Goal: Obtain resource: Obtain resource

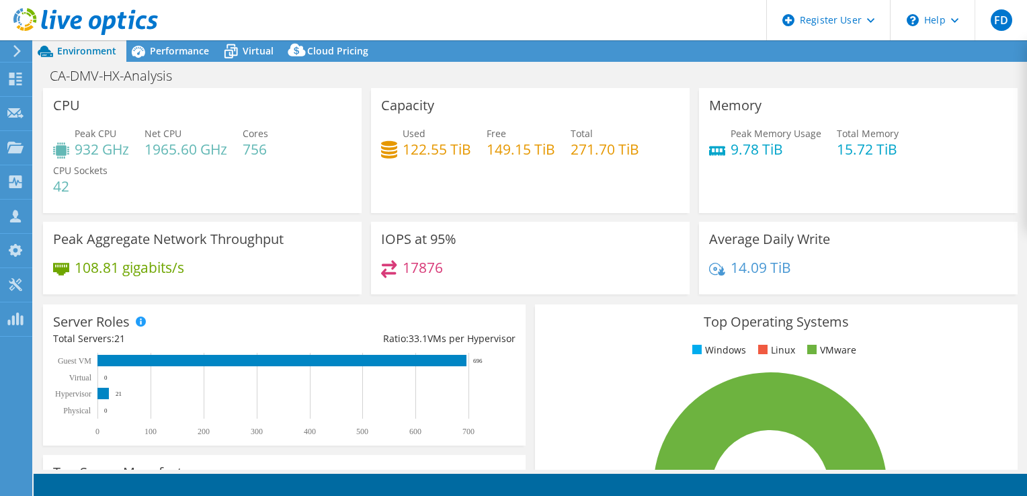
select select "USD"
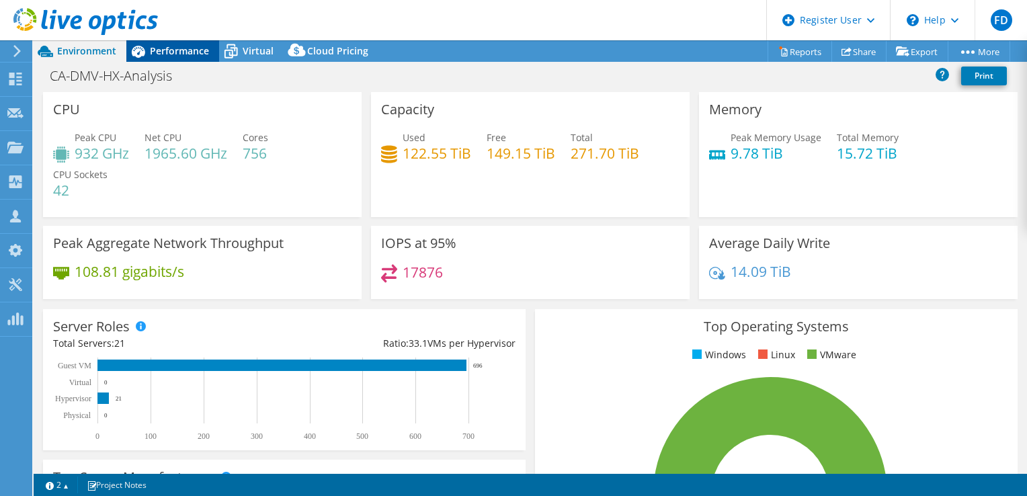
click at [175, 58] on div "Performance" at bounding box center [172, 51] width 93 height 22
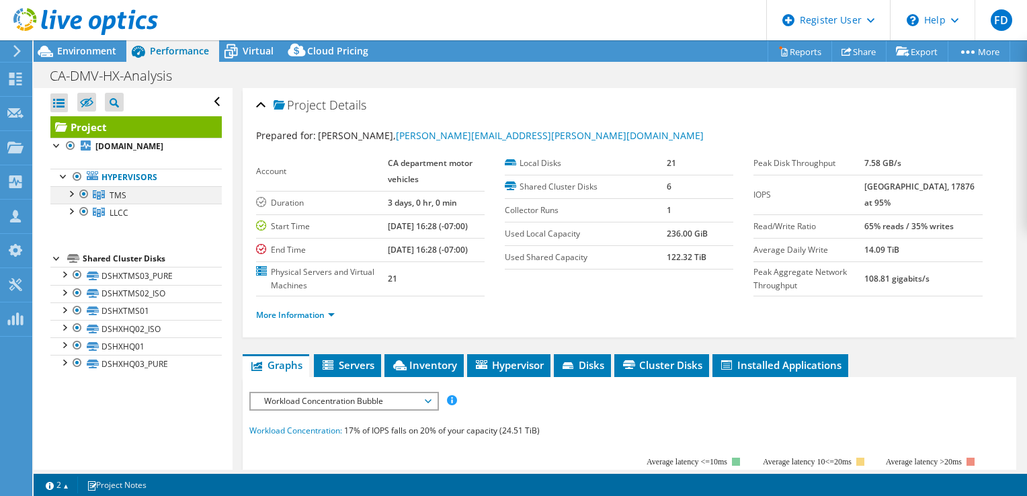
click at [83, 194] on div at bounding box center [83, 194] width 13 height 16
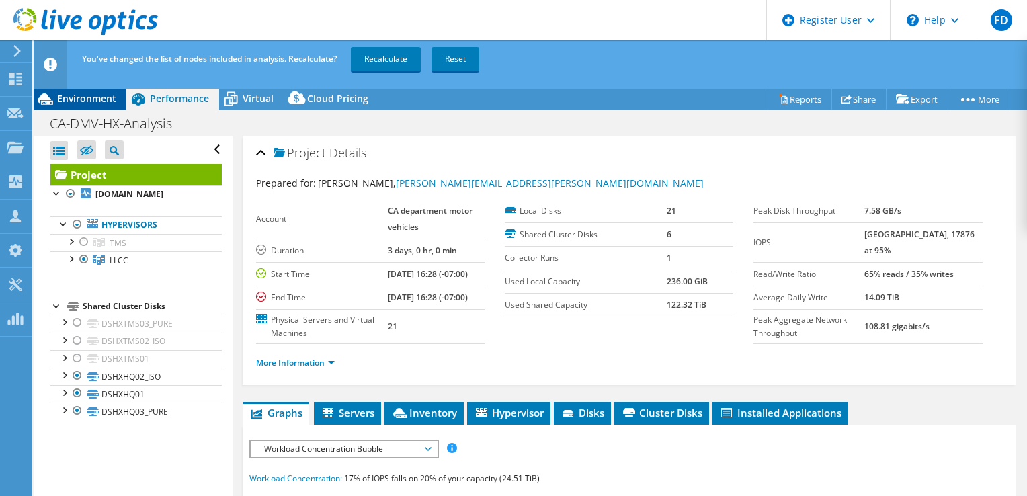
click at [100, 93] on span "Environment" at bounding box center [86, 98] width 59 height 13
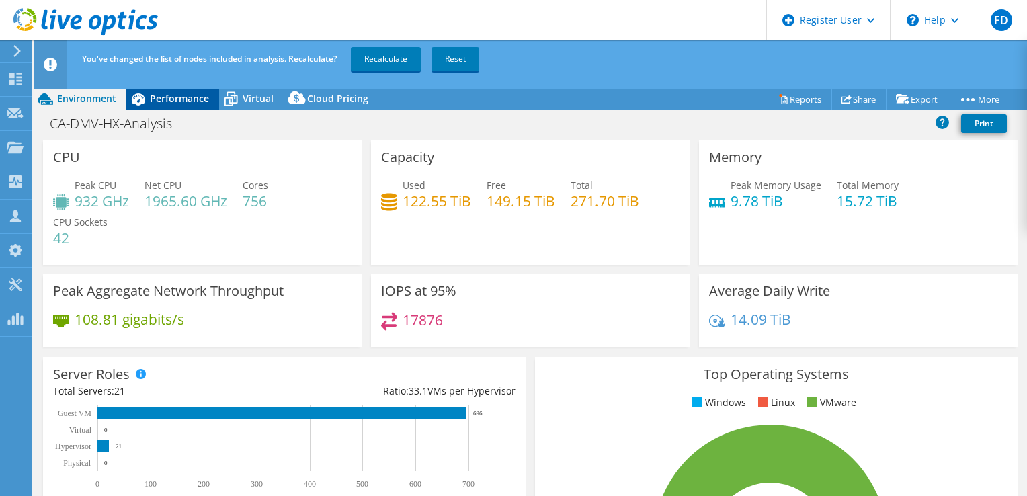
click at [160, 93] on span "Performance" at bounding box center [179, 98] width 59 height 13
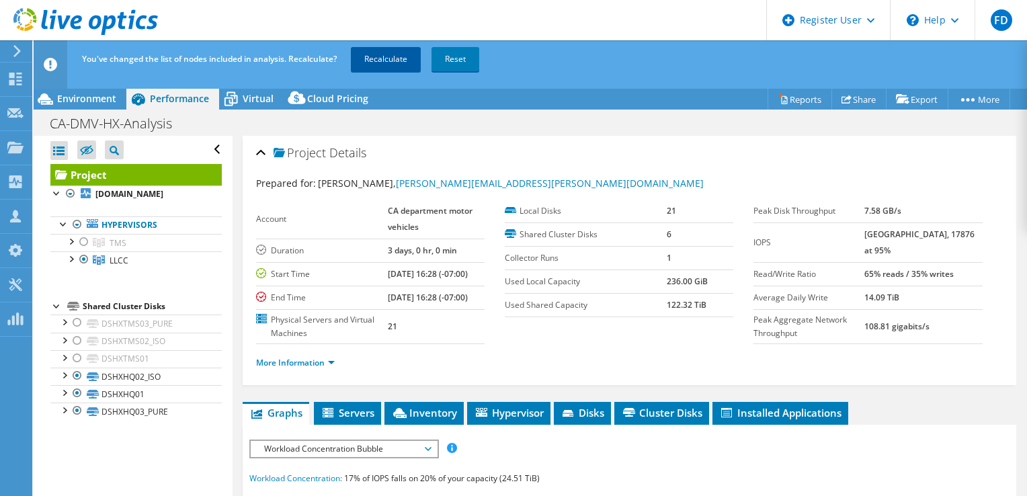
click at [368, 66] on link "Recalculate" at bounding box center [386, 59] width 70 height 24
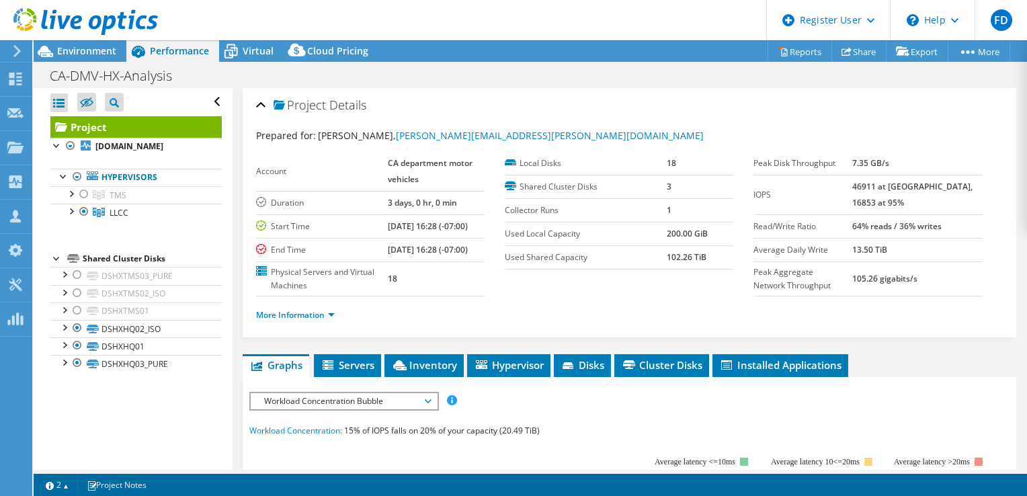
drag, startPoint x: 615, startPoint y: 276, endPoint x: 632, endPoint y: 259, distance: 23.3
click at [624, 266] on section "Account CA department motor vehicles Duration 3 days, 0 hr, 0 min Start Time [D…" at bounding box center [505, 224] width 498 height 144
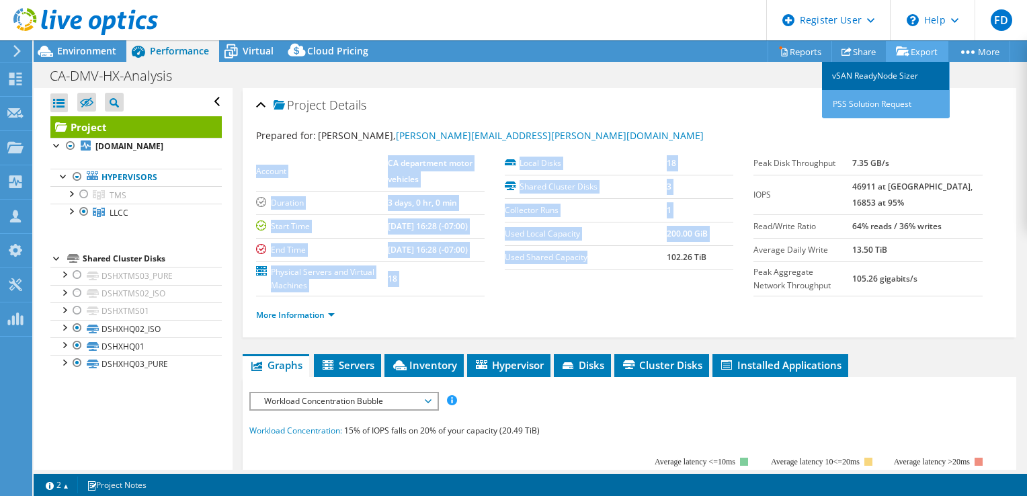
click at [924, 80] on link "vSAN ReadyNode Sizer" at bounding box center [886, 76] width 128 height 28
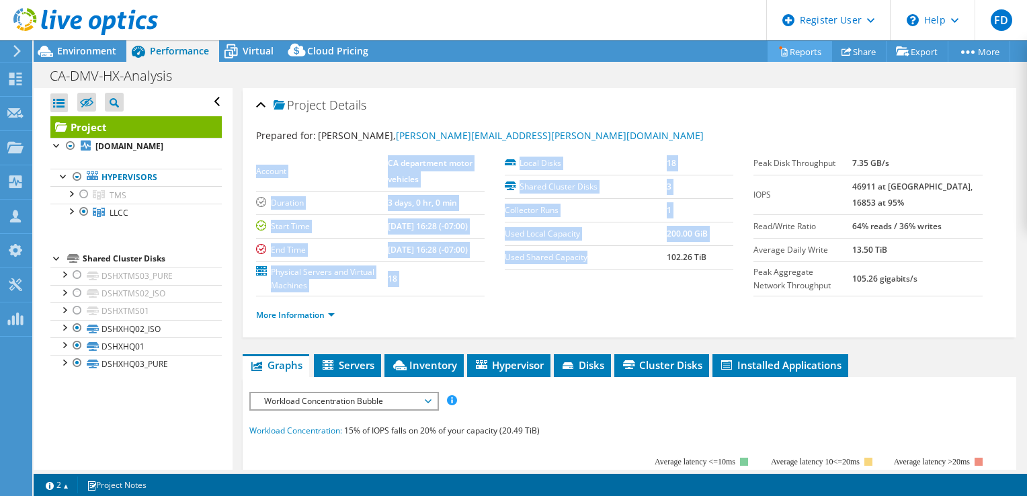
click at [804, 49] on link "Reports" at bounding box center [799, 51] width 65 height 21
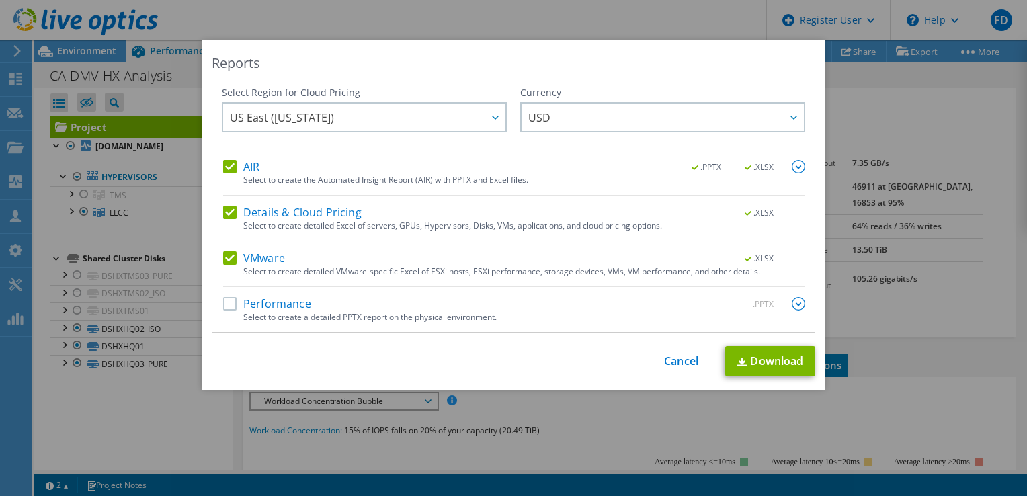
click at [232, 168] on label "AIR" at bounding box center [241, 166] width 36 height 13
click at [0, 0] on input "AIR" at bounding box center [0, 0] width 0 height 0
click at [237, 208] on label "Details & Cloud Pricing" at bounding box center [292, 212] width 138 height 13
click at [0, 0] on input "Details & Cloud Pricing" at bounding box center [0, 0] width 0 height 0
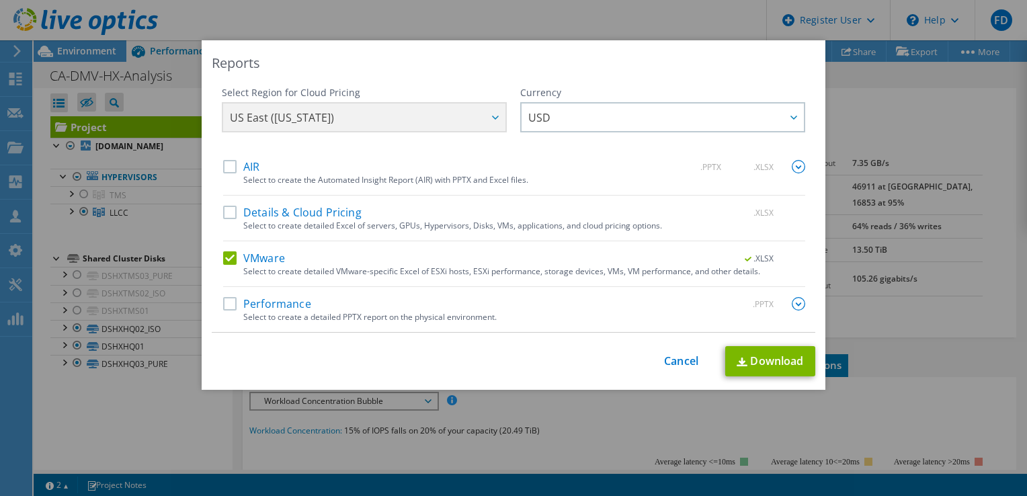
click at [223, 297] on label "Performance" at bounding box center [267, 303] width 88 height 13
click at [0, 0] on input "Performance" at bounding box center [0, 0] width 0 height 0
click at [223, 261] on label "VMware" at bounding box center [254, 257] width 62 height 13
click at [0, 0] on input "VMware" at bounding box center [0, 0] width 0 height 0
click at [784, 355] on link "Download" at bounding box center [770, 361] width 90 height 30
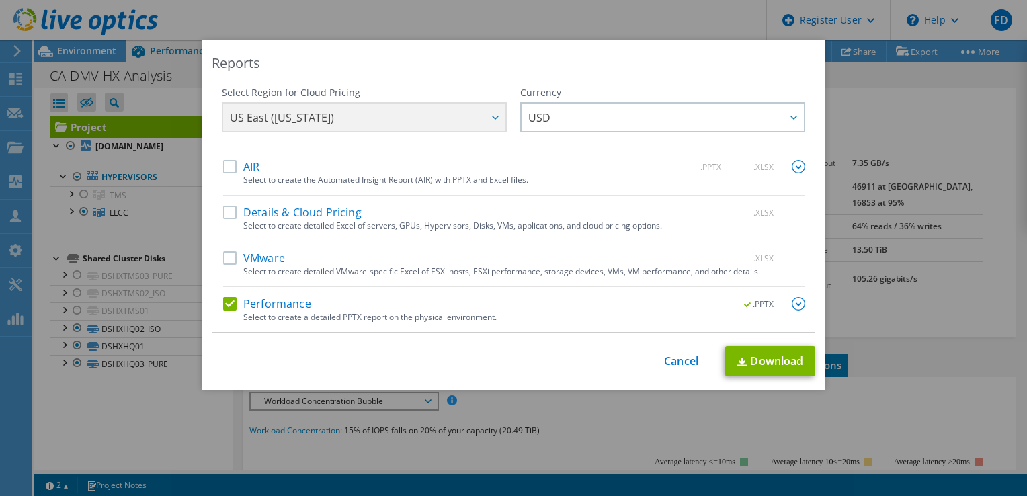
click at [679, 368] on div "This process may take a while, please wait... Cancel Download" at bounding box center [513, 361] width 603 height 30
click at [666, 364] on link "Cancel" at bounding box center [681, 361] width 34 height 13
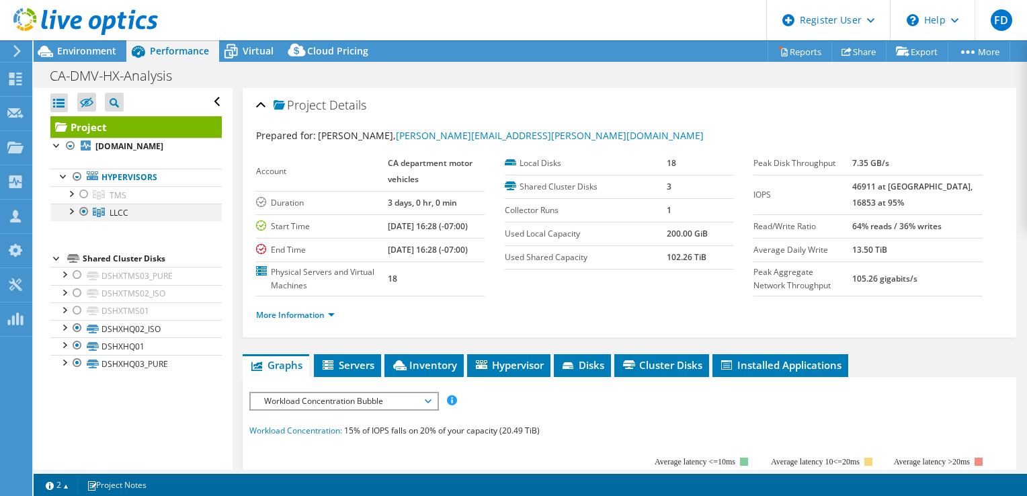
click at [73, 211] on div at bounding box center [70, 210] width 13 height 13
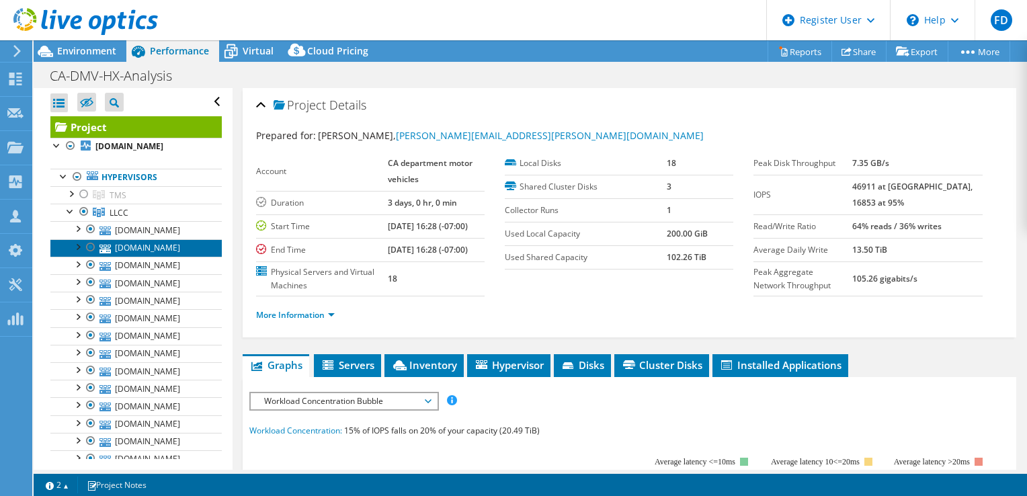
click at [188, 242] on link "[DOMAIN_NAME]" at bounding box center [135, 247] width 171 height 17
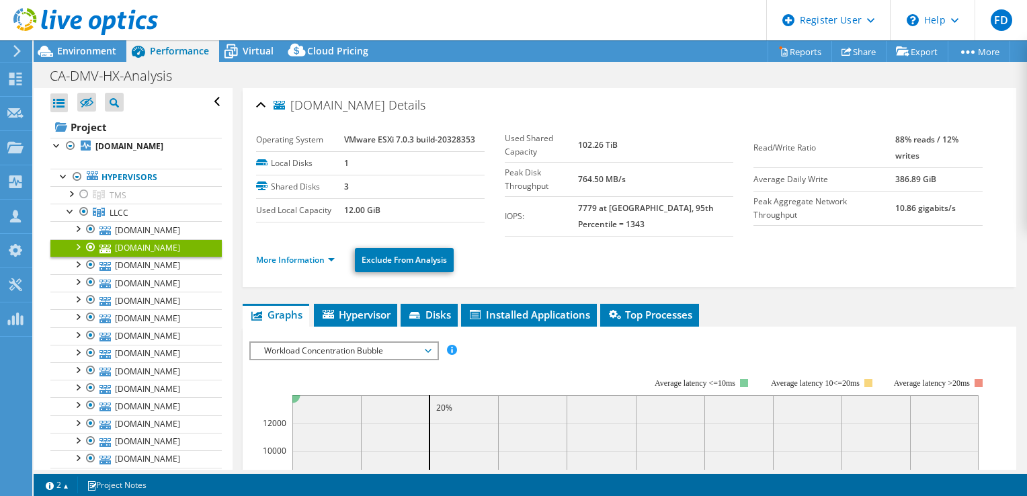
click at [314, 254] on link "More Information" at bounding box center [295, 259] width 79 height 11
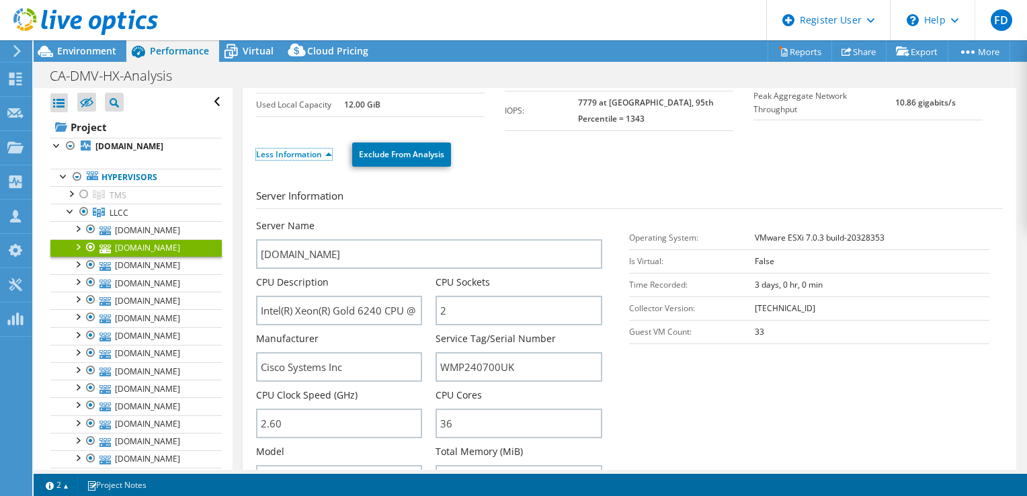
scroll to position [202, 0]
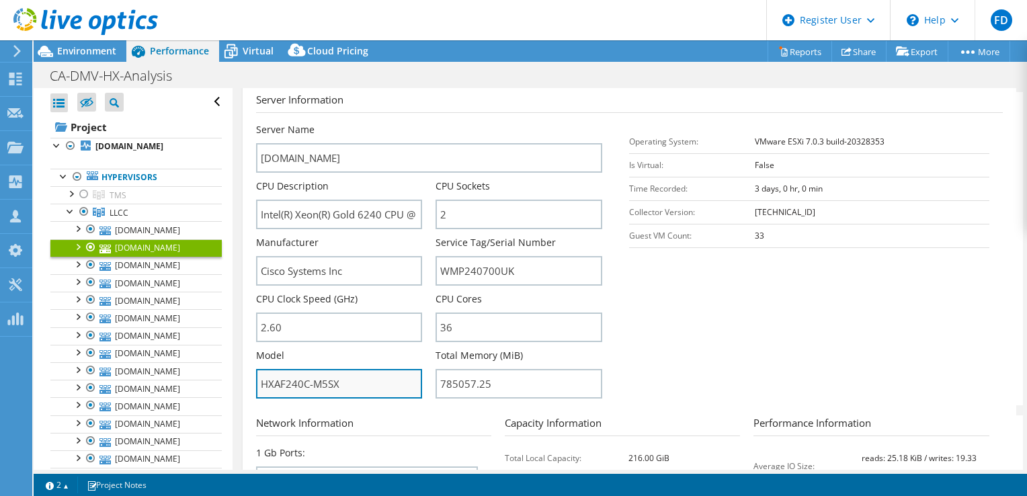
drag, startPoint x: 261, startPoint y: 377, endPoint x: 308, endPoint y: 376, distance: 47.7
click at [308, 376] on input "HXAF240C-M5SX" at bounding box center [339, 384] width 167 height 30
drag, startPoint x: 355, startPoint y: 375, endPoint x: 207, endPoint y: 375, distance: 147.8
click at [207, 375] on div "Open All Close All Hide Excluded Nodes Project Tree Filter" at bounding box center [530, 279] width 993 height 382
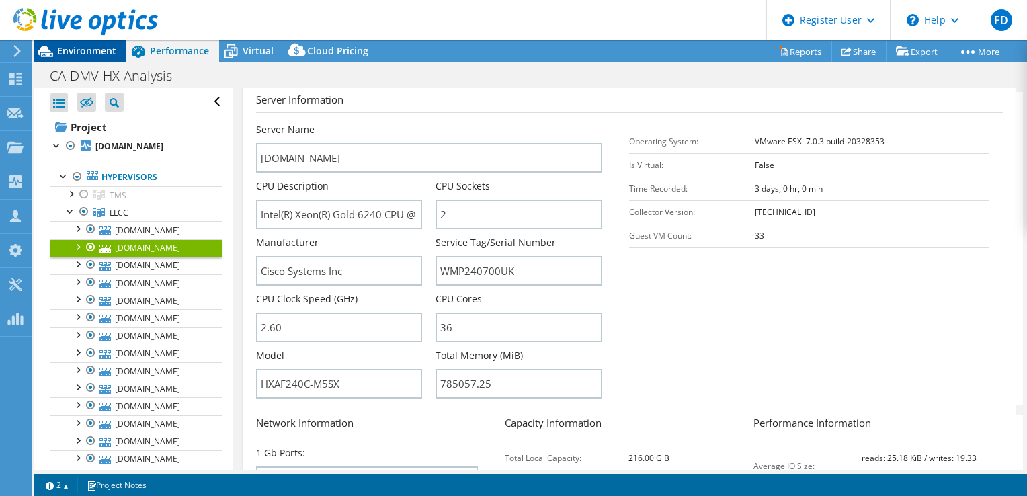
click at [104, 46] on span "Environment" at bounding box center [86, 50] width 59 height 13
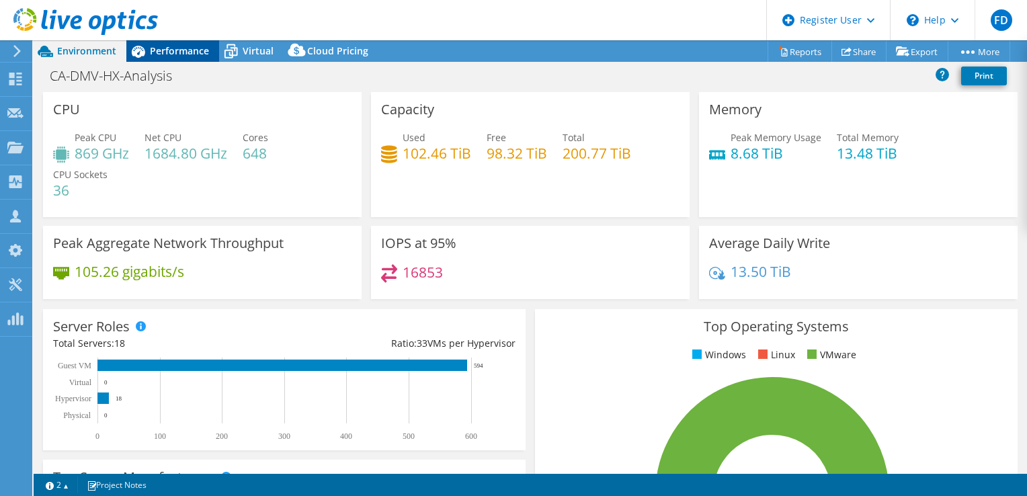
click at [148, 46] on icon at bounding box center [138, 52] width 24 height 24
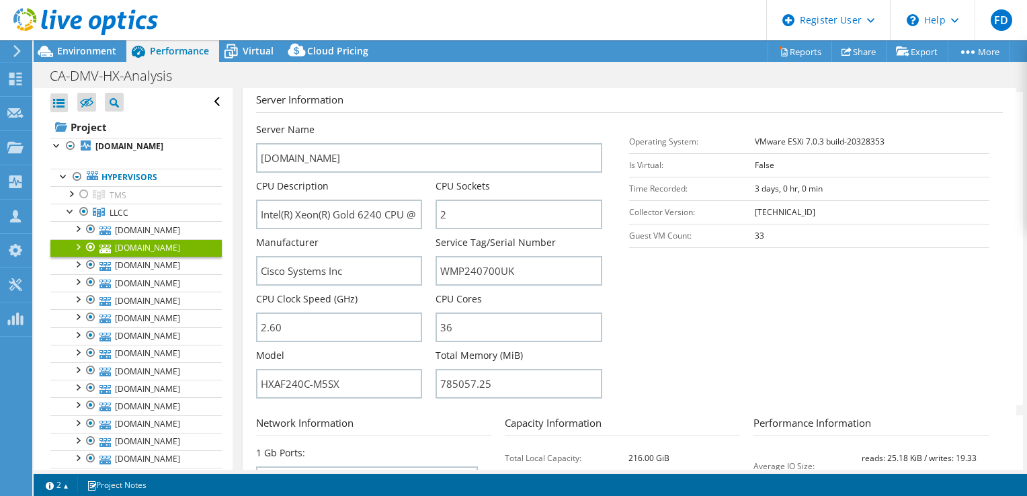
drag, startPoint x: 110, startPoint y: 45, endPoint x: 169, endPoint y: 40, distance: 59.4
click at [110, 45] on span "Environment" at bounding box center [86, 50] width 59 height 13
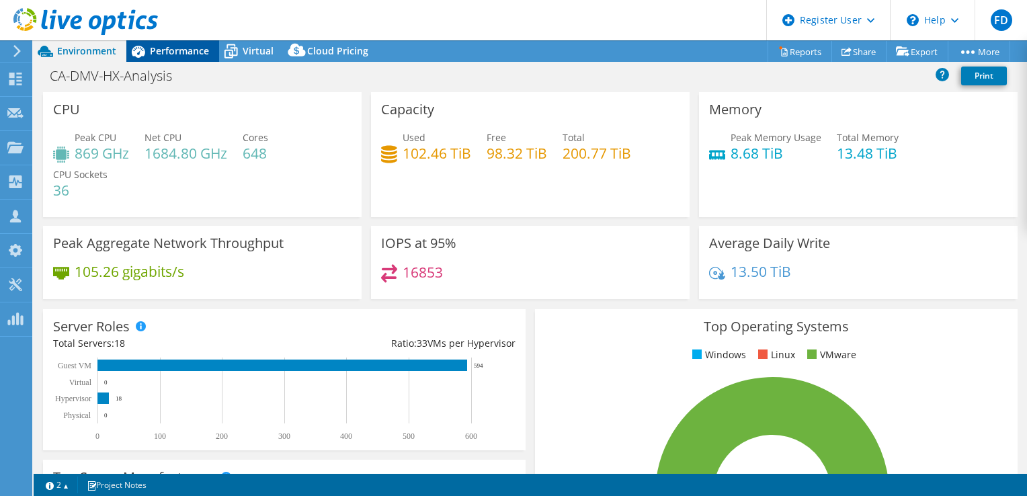
click at [181, 45] on span "Performance" at bounding box center [179, 50] width 59 height 13
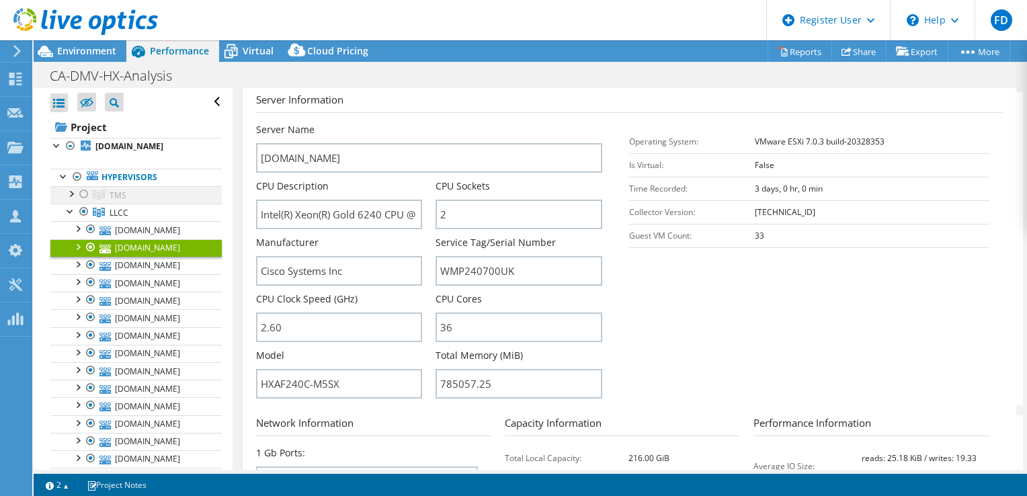
click at [81, 191] on div at bounding box center [83, 194] width 13 height 16
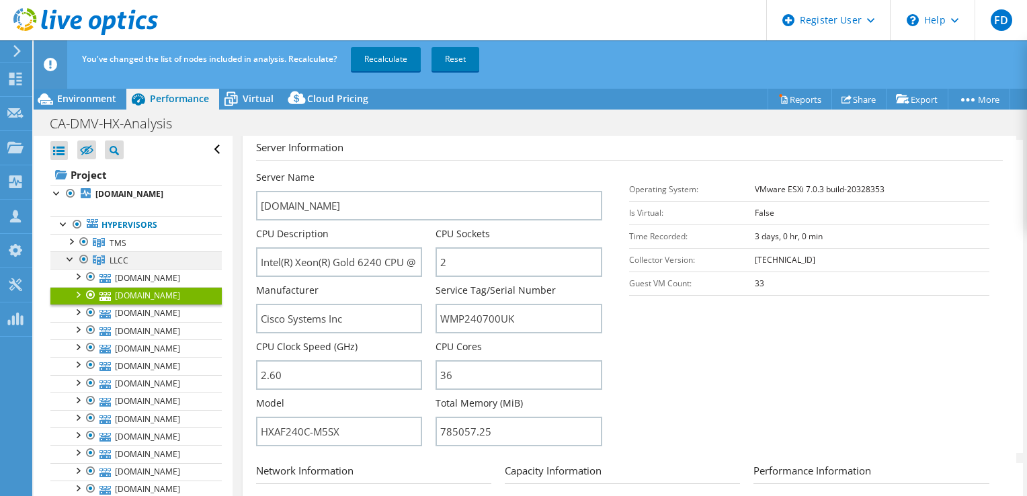
click at [78, 257] on div at bounding box center [83, 259] width 13 height 16
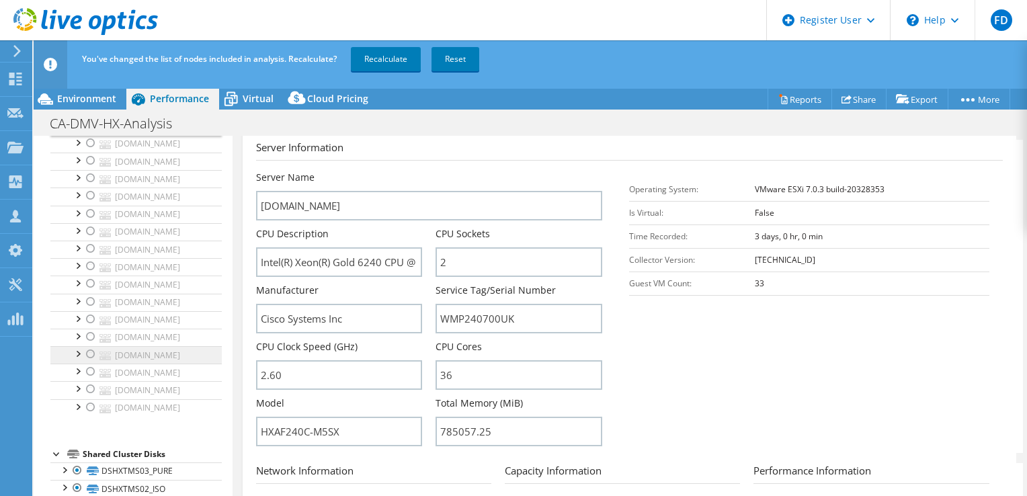
scroll to position [232, 0]
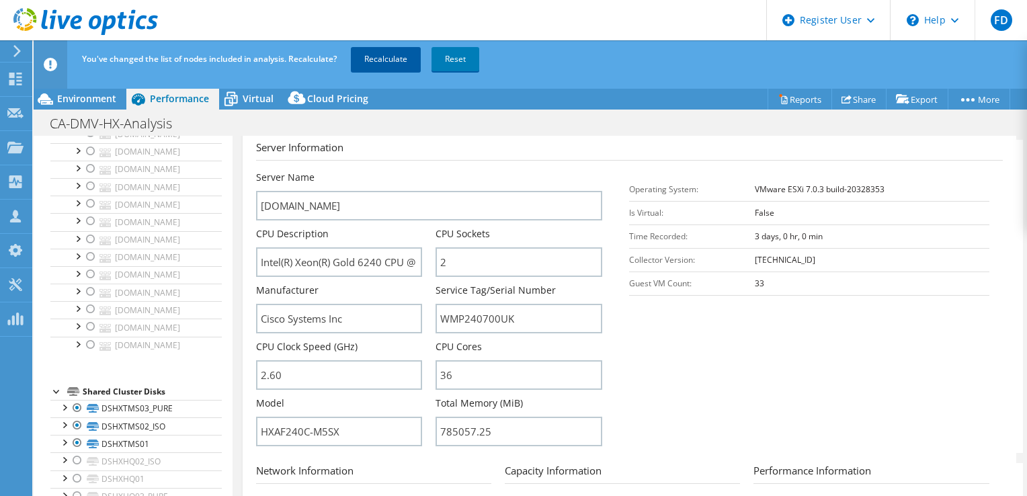
click at [368, 64] on link "Recalculate" at bounding box center [386, 59] width 70 height 24
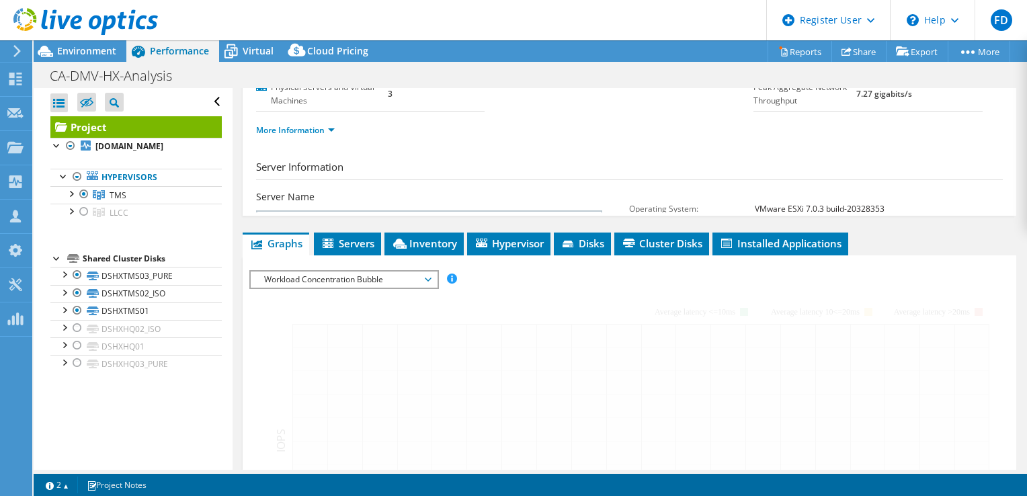
scroll to position [284, 0]
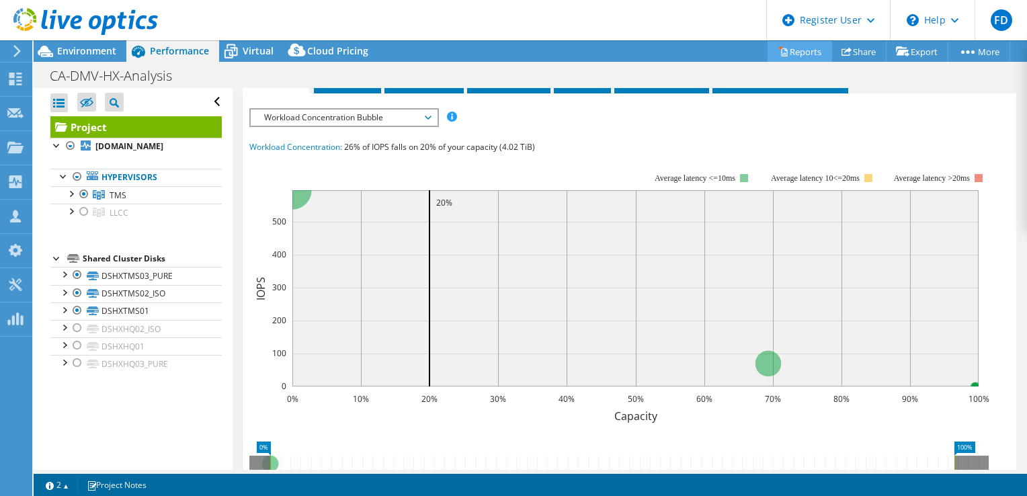
click at [809, 54] on link "Reports" at bounding box center [799, 51] width 65 height 21
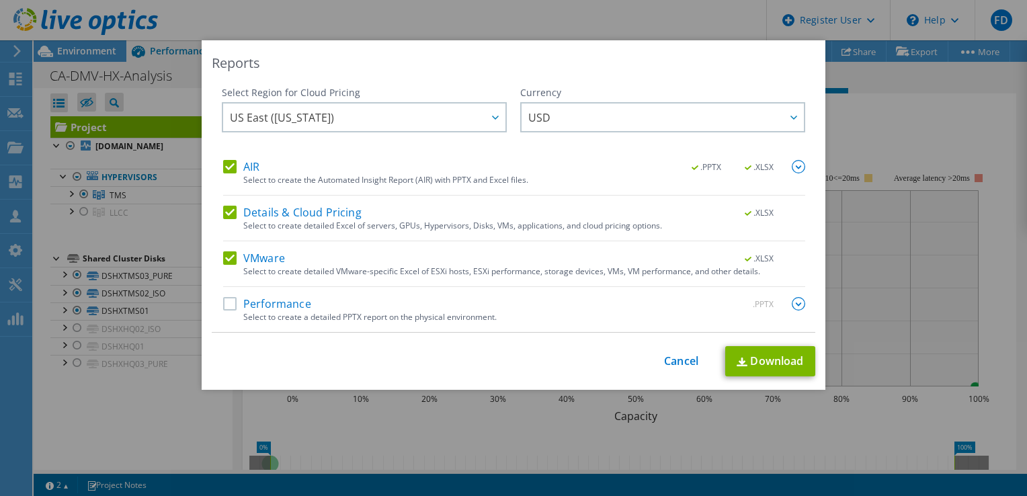
click at [223, 168] on label "AIR" at bounding box center [241, 166] width 36 height 13
click at [0, 0] on input "AIR" at bounding box center [0, 0] width 0 height 0
click at [226, 211] on label "Details & Cloud Pricing" at bounding box center [292, 212] width 138 height 13
click at [0, 0] on input "Details & Cloud Pricing" at bounding box center [0, 0] width 0 height 0
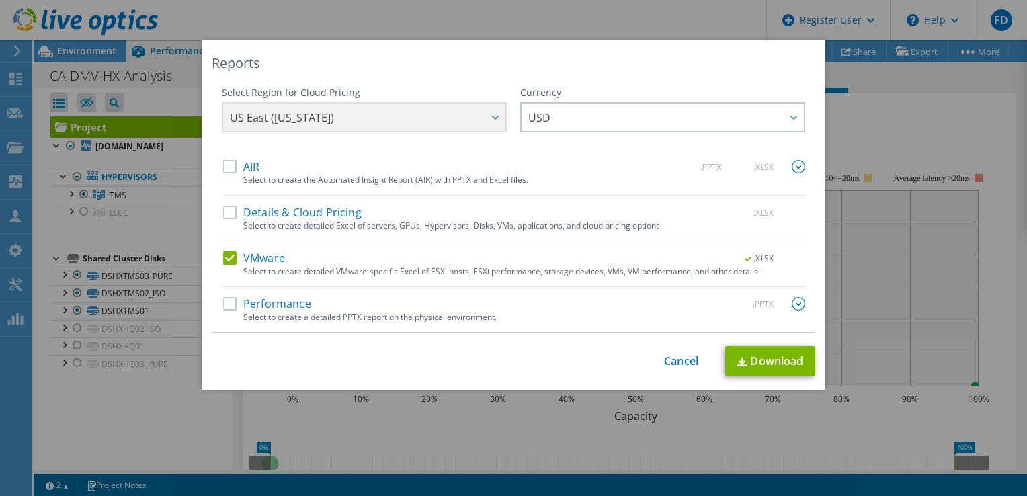
click at [226, 253] on label "VMware" at bounding box center [254, 257] width 62 height 13
click at [0, 0] on input "VMware" at bounding box center [0, 0] width 0 height 0
click at [226, 299] on label "Performance" at bounding box center [267, 303] width 88 height 13
click at [0, 0] on input "Performance" at bounding box center [0, 0] width 0 height 0
click at [788, 359] on link "Download" at bounding box center [770, 361] width 90 height 30
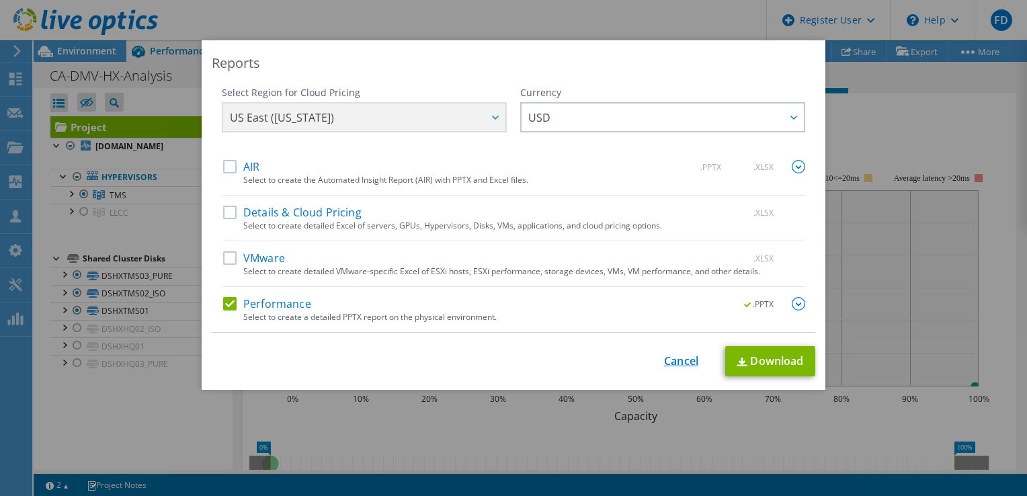
click at [690, 360] on link "Cancel" at bounding box center [681, 361] width 34 height 13
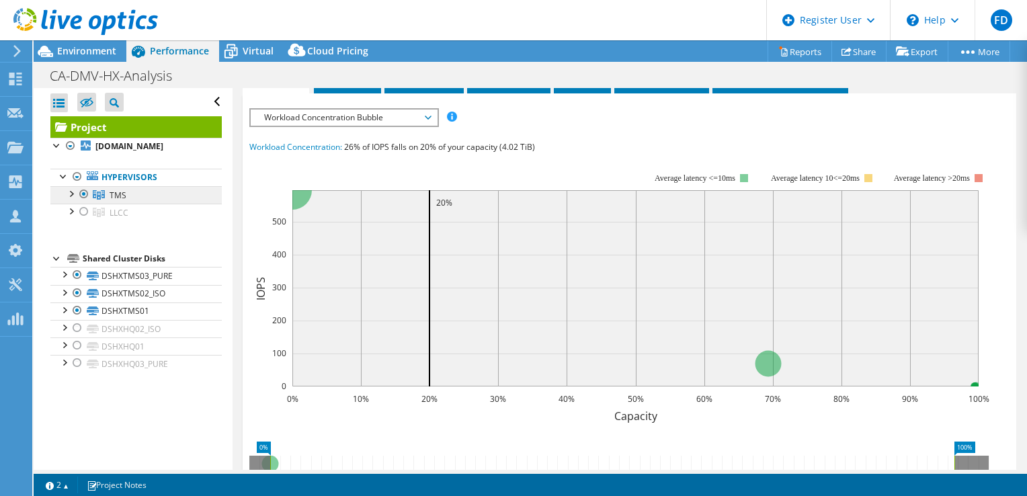
click at [118, 188] on link "TMS" at bounding box center [135, 194] width 171 height 17
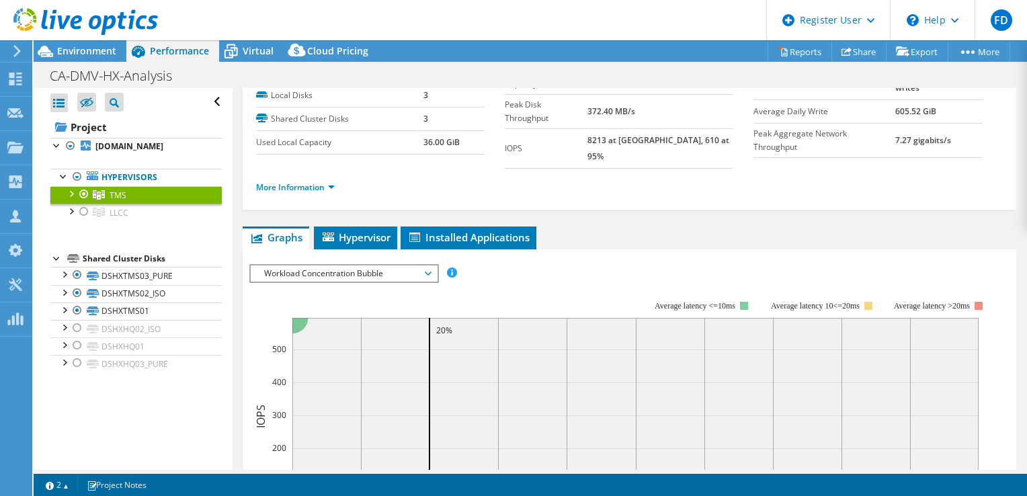
scroll to position [0, 0]
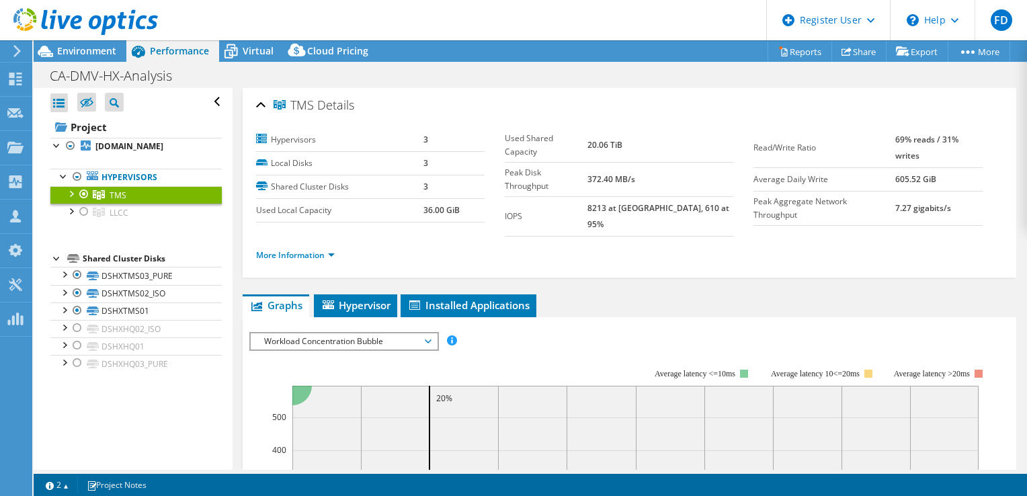
click at [325, 250] on div "More Information" at bounding box center [629, 256] width 747 height 38
click at [323, 249] on link "More Information" at bounding box center [295, 254] width 79 height 11
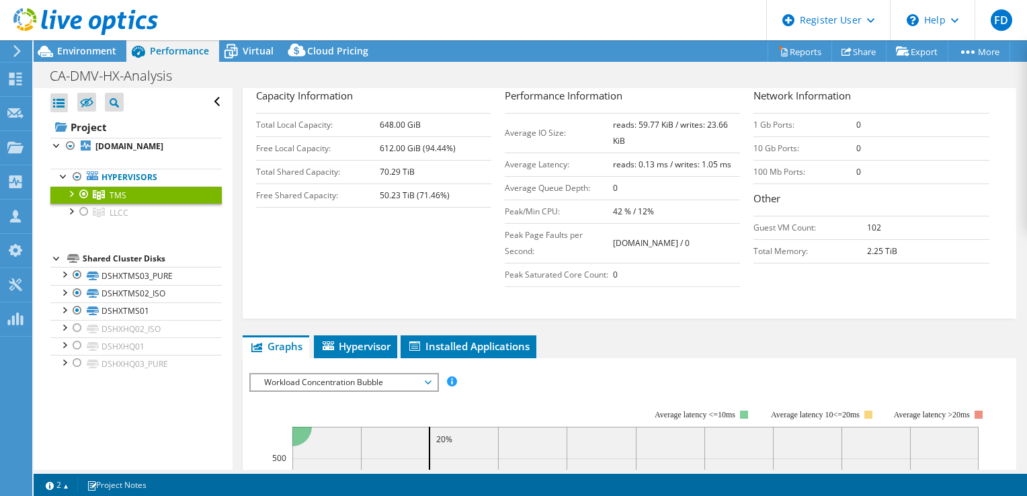
scroll to position [67, 0]
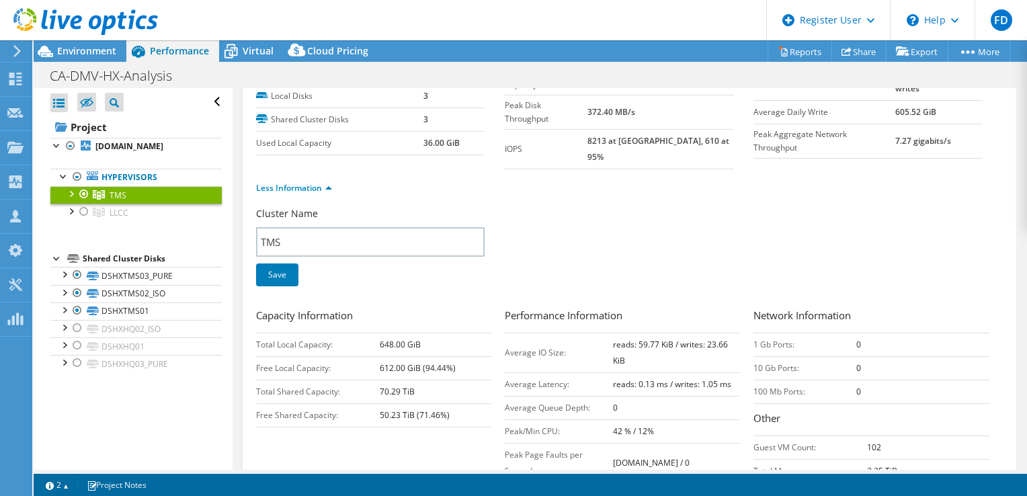
click at [73, 195] on div at bounding box center [70, 192] width 13 height 13
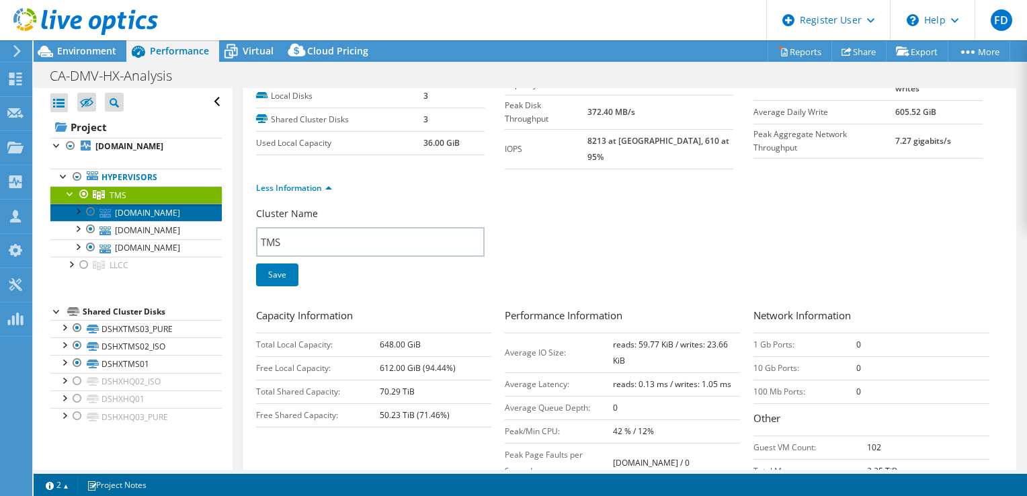
click at [162, 219] on link "[DOMAIN_NAME]" at bounding box center [135, 212] width 171 height 17
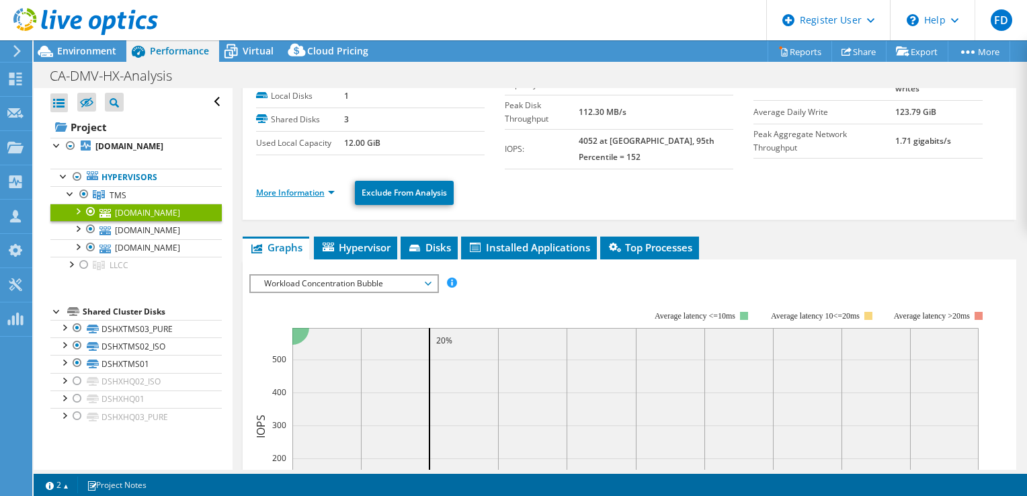
click at [309, 187] on link "More Information" at bounding box center [295, 192] width 79 height 11
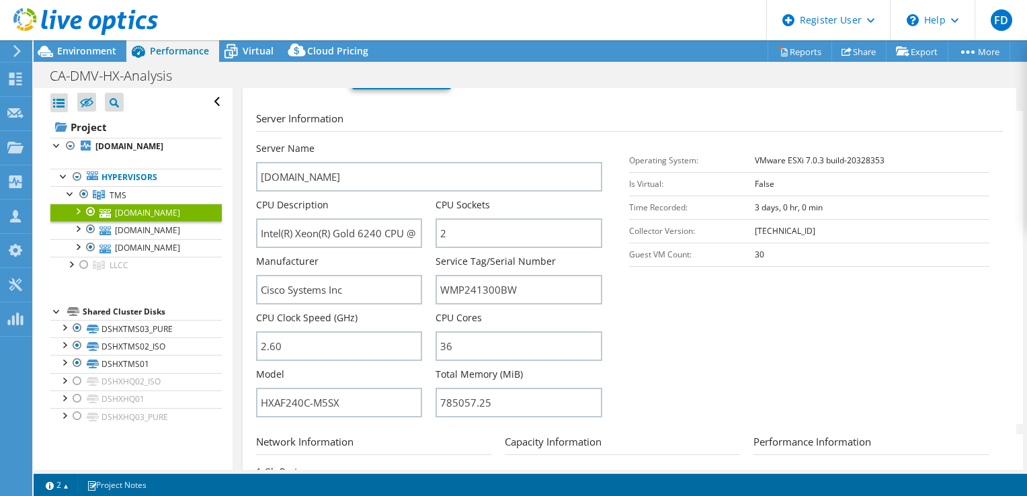
scroll to position [269, 0]
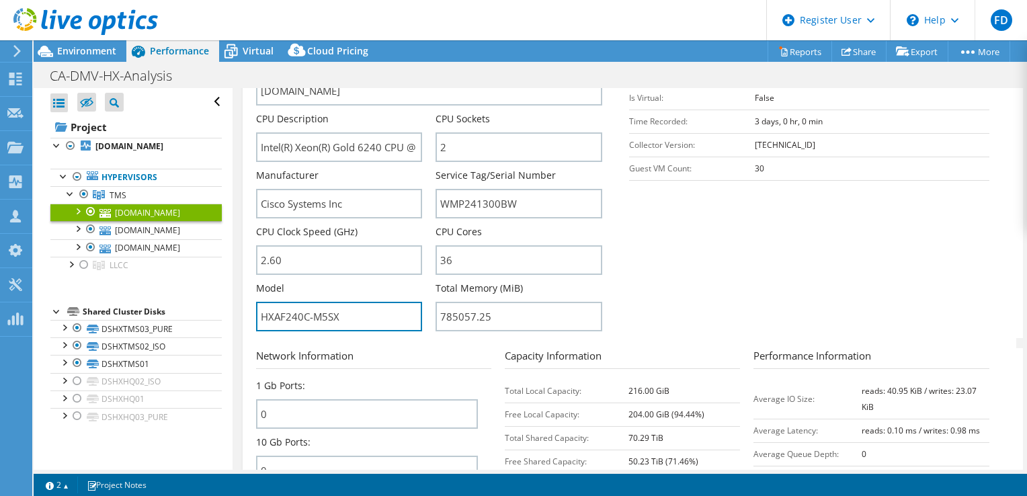
drag, startPoint x: 380, startPoint y: 305, endPoint x: 222, endPoint y: 289, distance: 158.7
click at [222, 289] on div "Open All Close All Hide Excluded Nodes Project Tree Filter" at bounding box center [530, 279] width 993 height 382
click at [80, 196] on div at bounding box center [83, 194] width 13 height 16
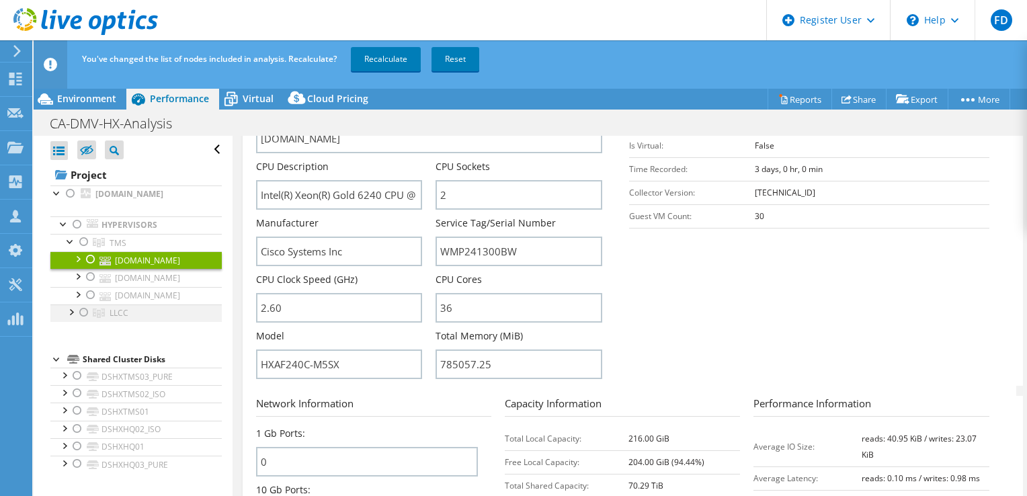
click at [82, 311] on div at bounding box center [83, 312] width 13 height 16
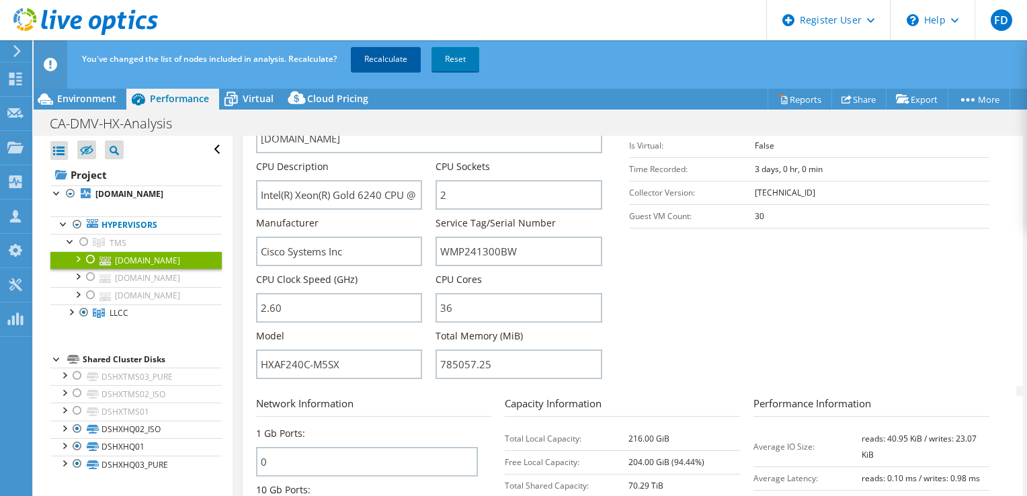
click at [410, 60] on link "Recalculate" at bounding box center [386, 59] width 70 height 24
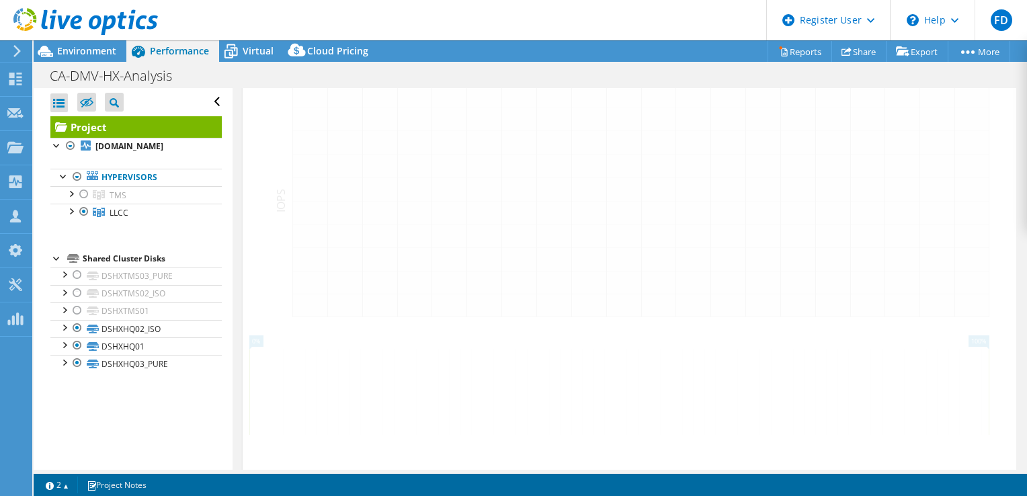
scroll to position [311, 0]
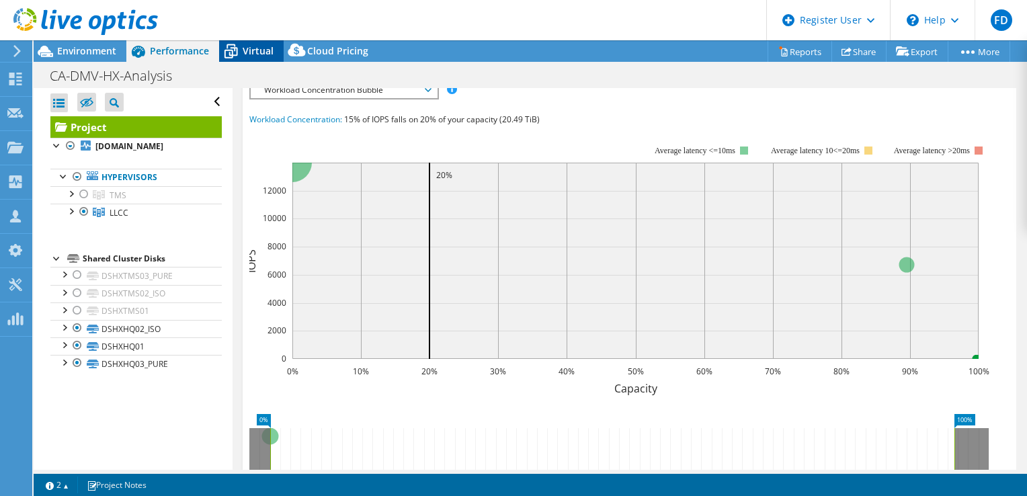
click at [266, 44] on span "Virtual" at bounding box center [258, 50] width 31 height 13
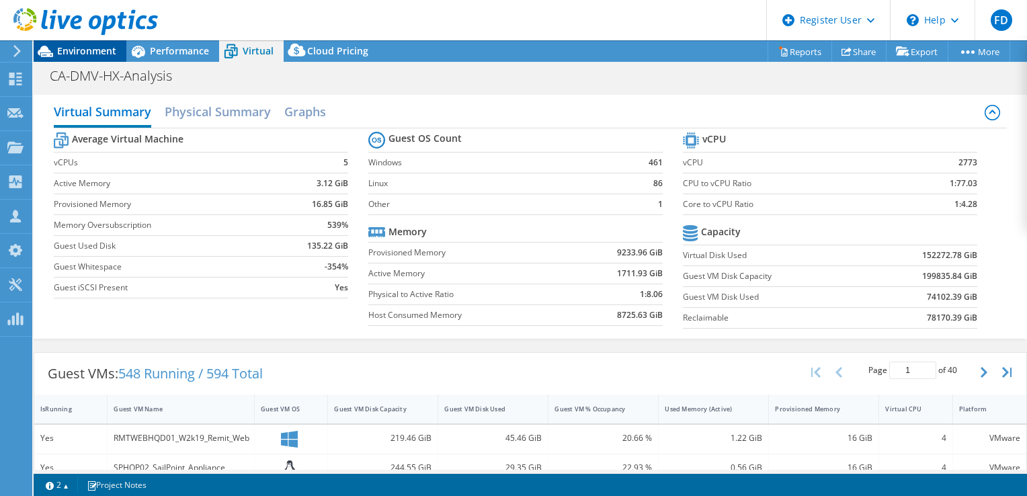
click at [105, 50] on span "Environment" at bounding box center [86, 50] width 59 height 13
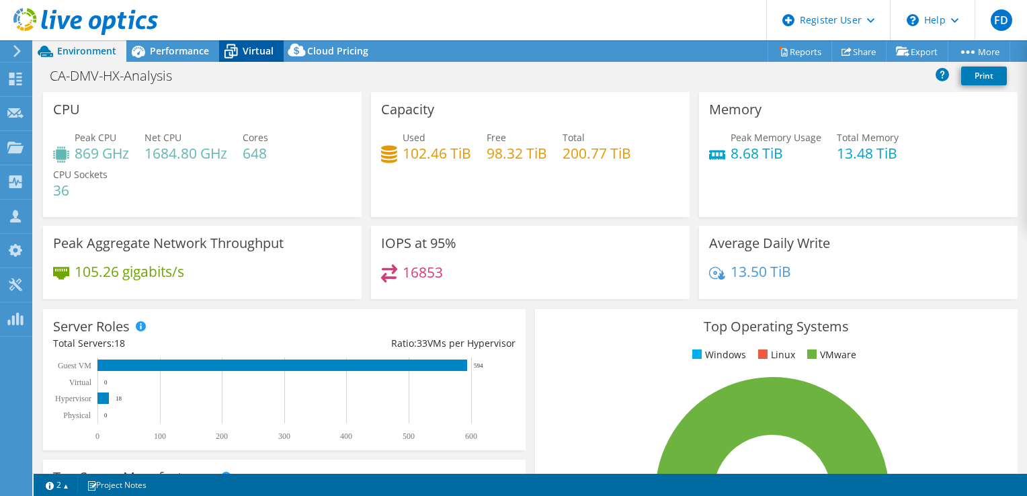
click at [265, 54] on span "Virtual" at bounding box center [258, 50] width 31 height 13
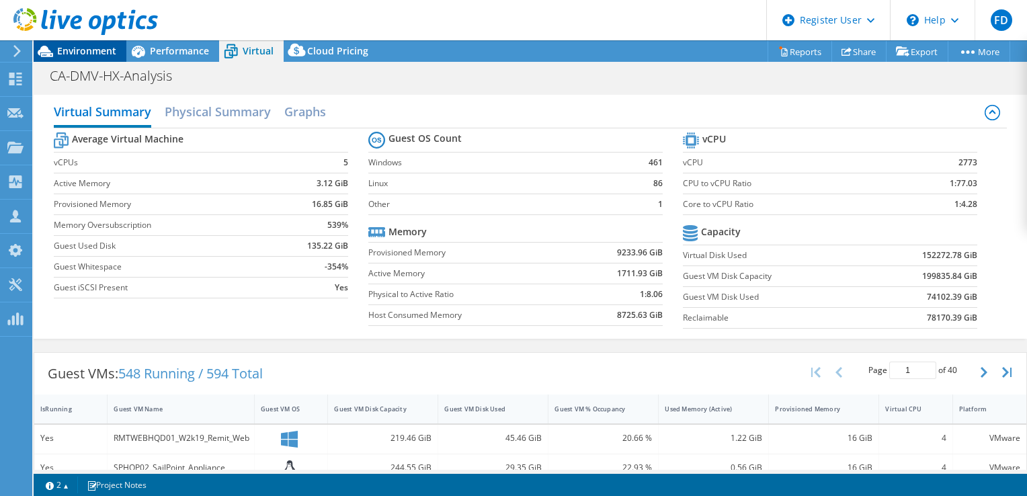
click at [95, 54] on span "Environment" at bounding box center [86, 50] width 59 height 13
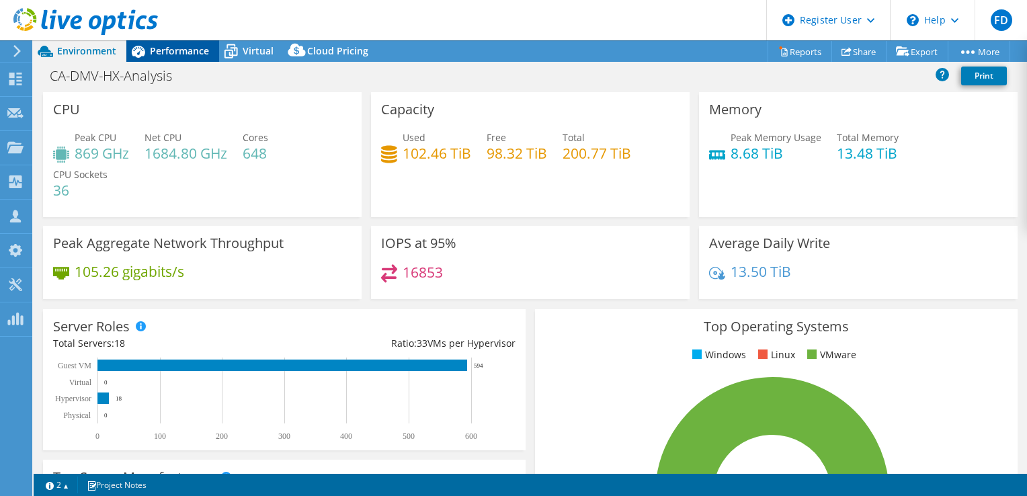
click at [196, 55] on span "Performance" at bounding box center [179, 50] width 59 height 13
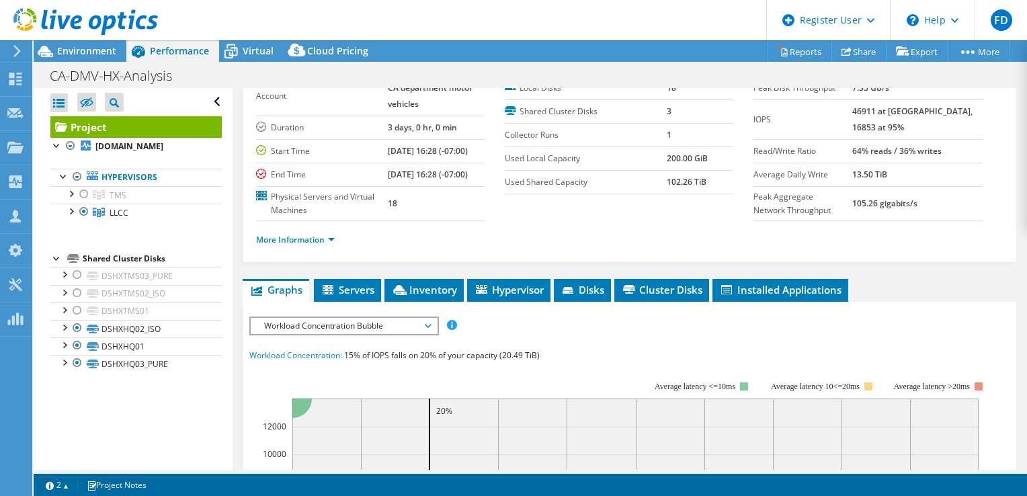
scroll to position [0, 0]
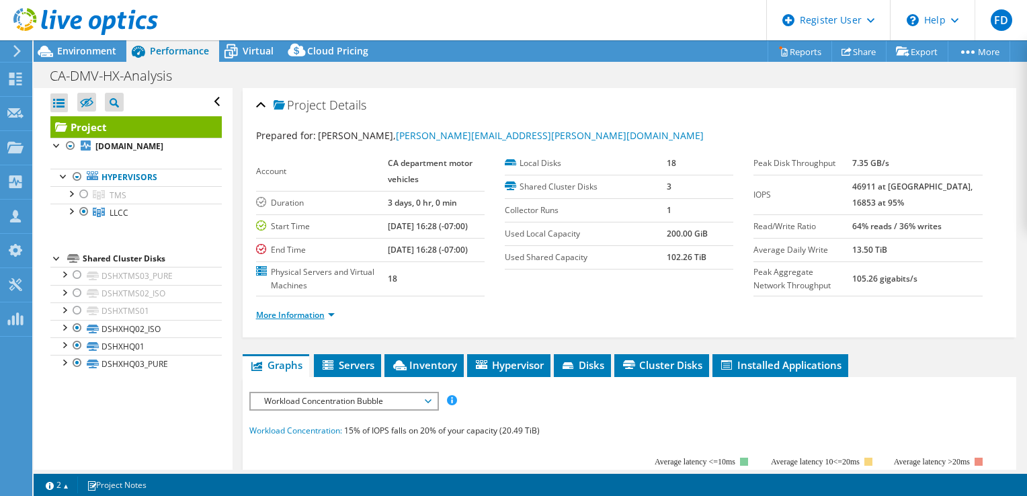
click at [320, 321] on link "More Information" at bounding box center [295, 314] width 79 height 11
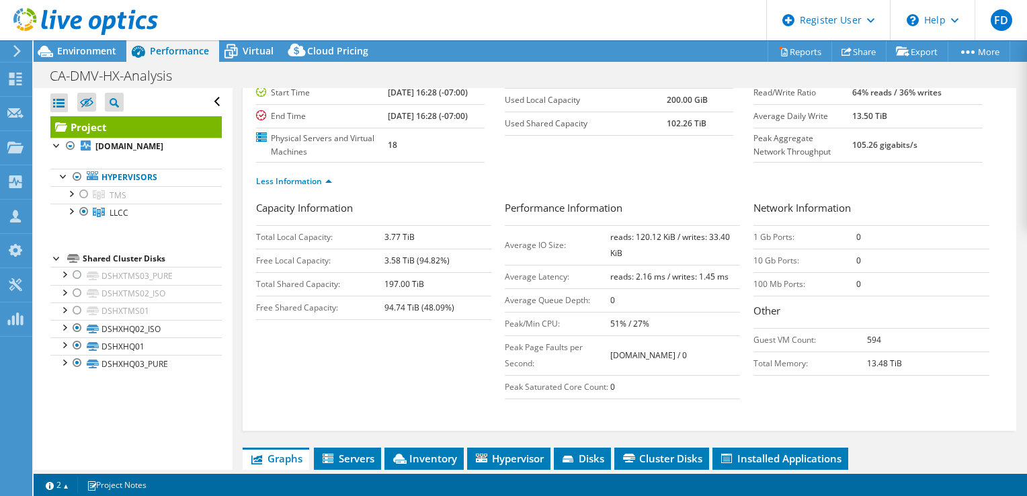
scroll to position [134, 0]
